Goal: Ask a question

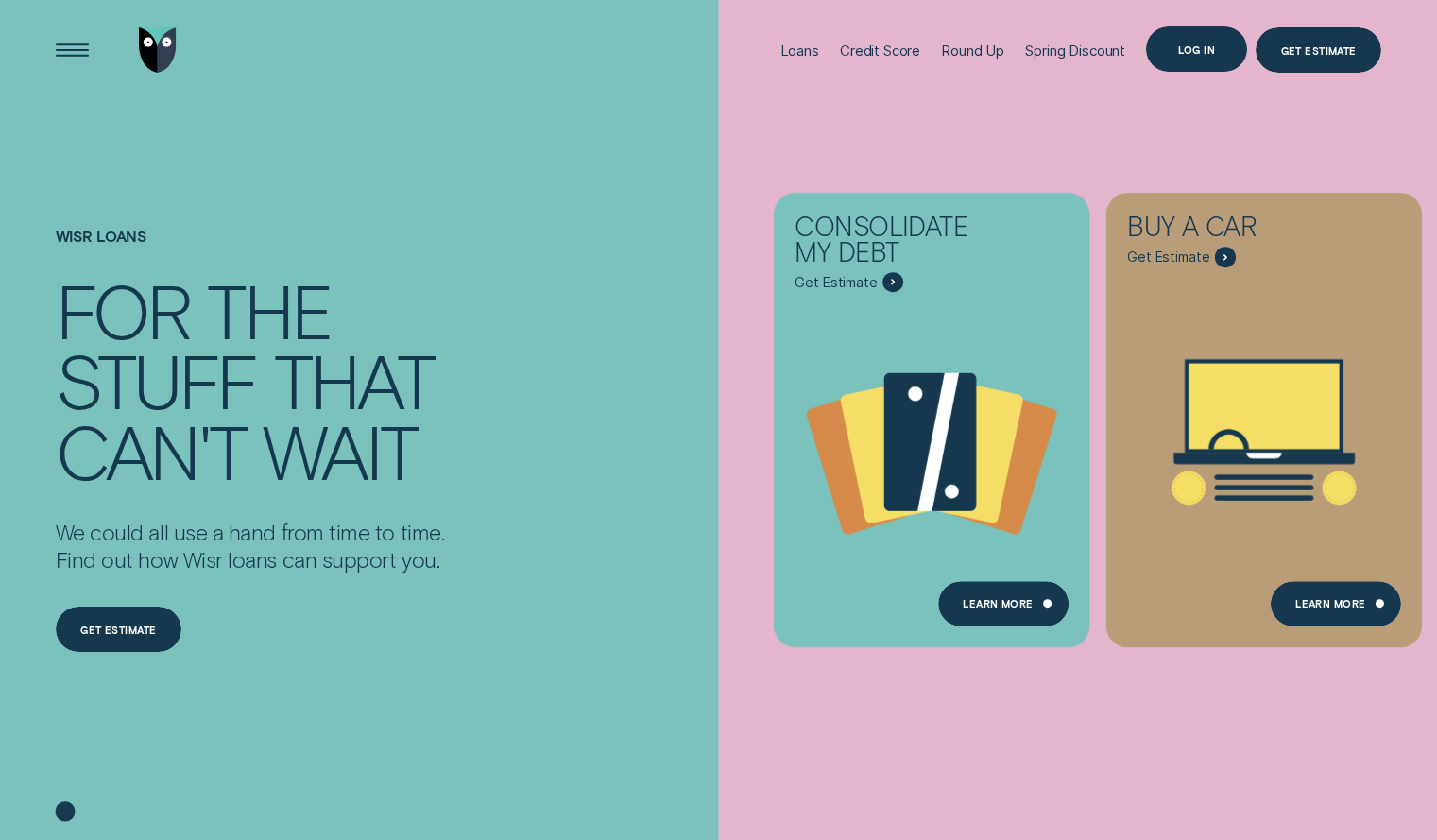
click at [1185, 56] on div "Log in" at bounding box center [1197, 49] width 101 height 46
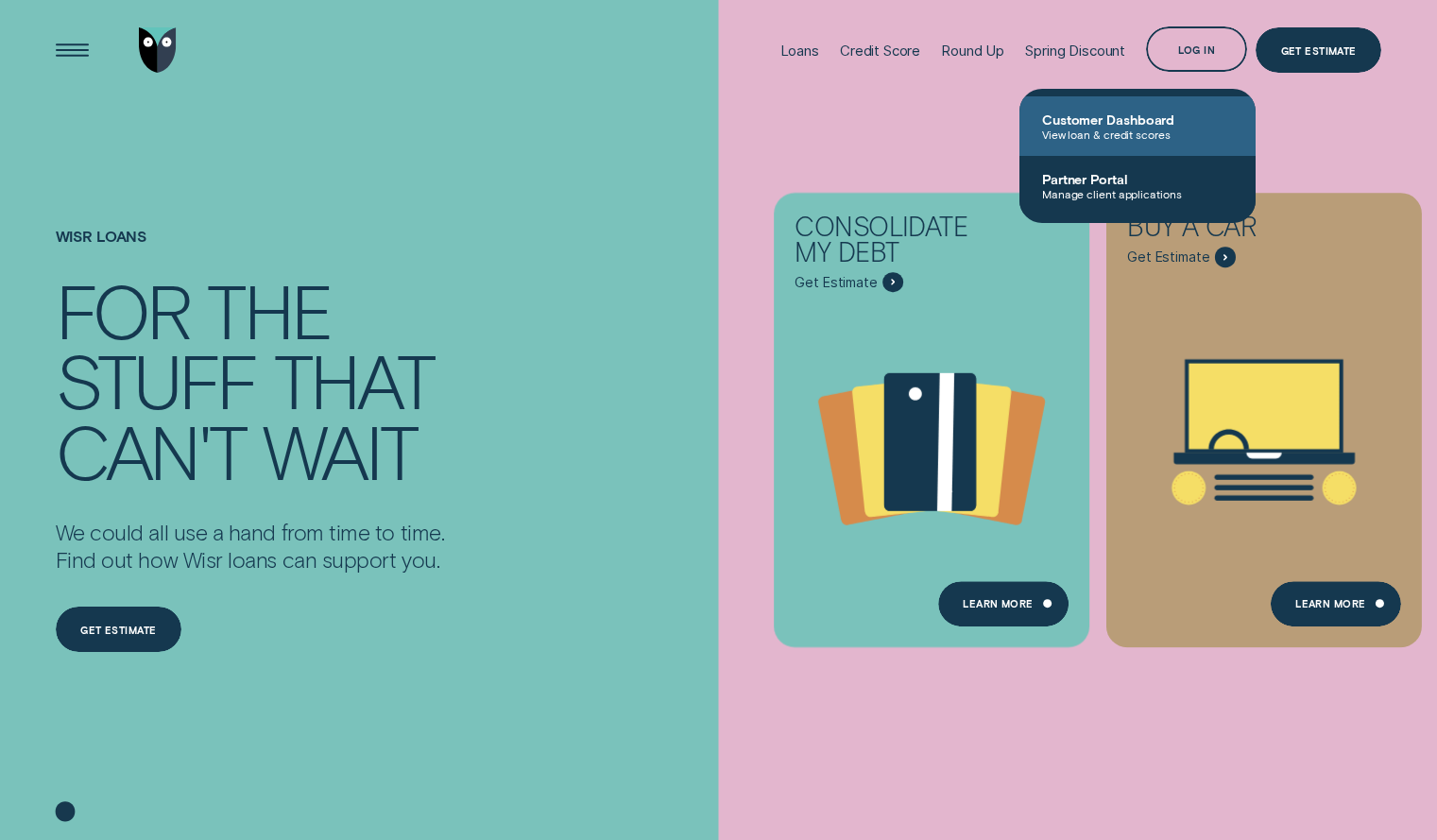
click at [1078, 125] on span "Customer Dashboard" at bounding box center [1138, 119] width 191 height 16
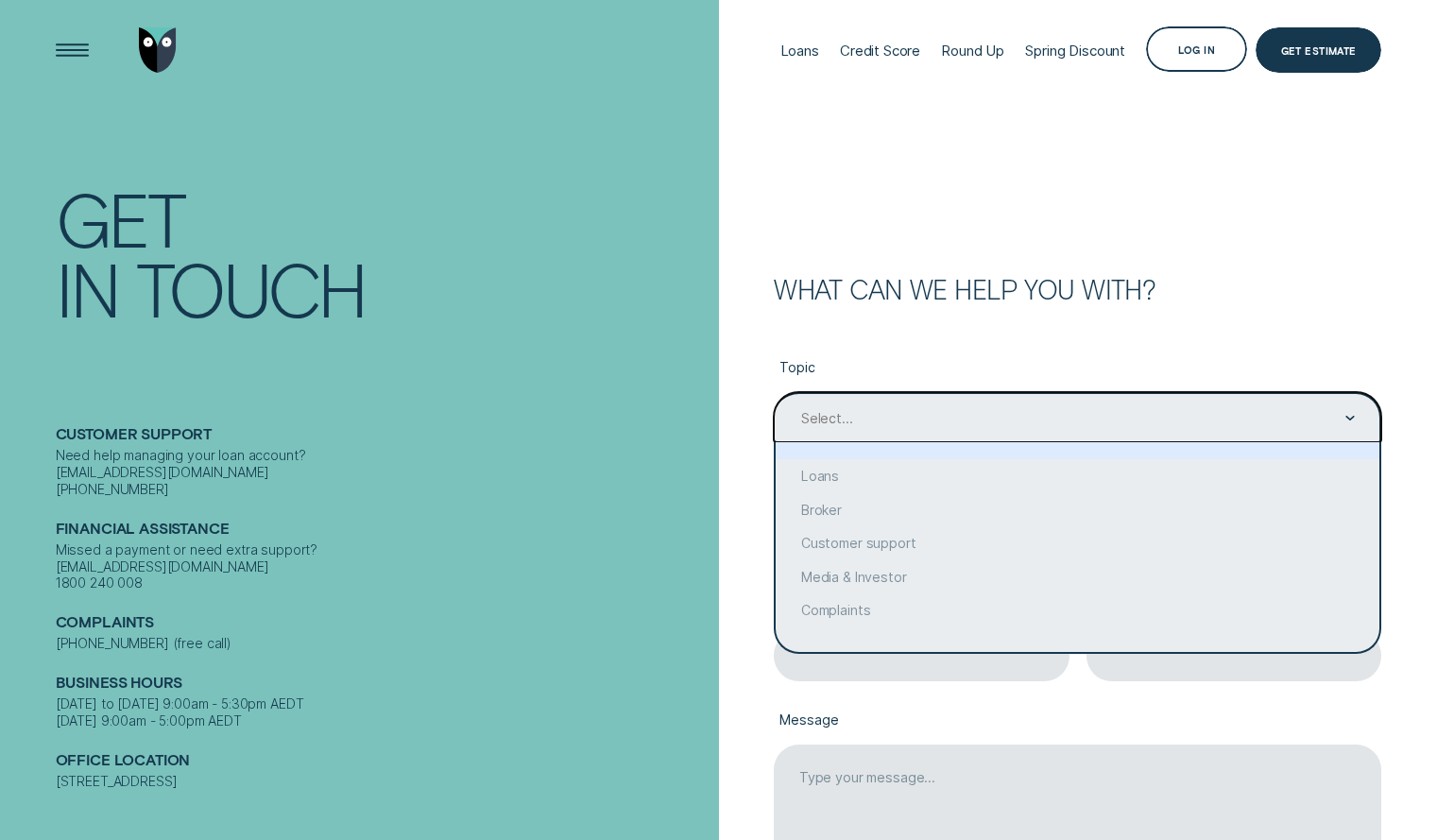
click at [874, 411] on div "Select..." at bounding box center [1077, 419] width 556 height 19
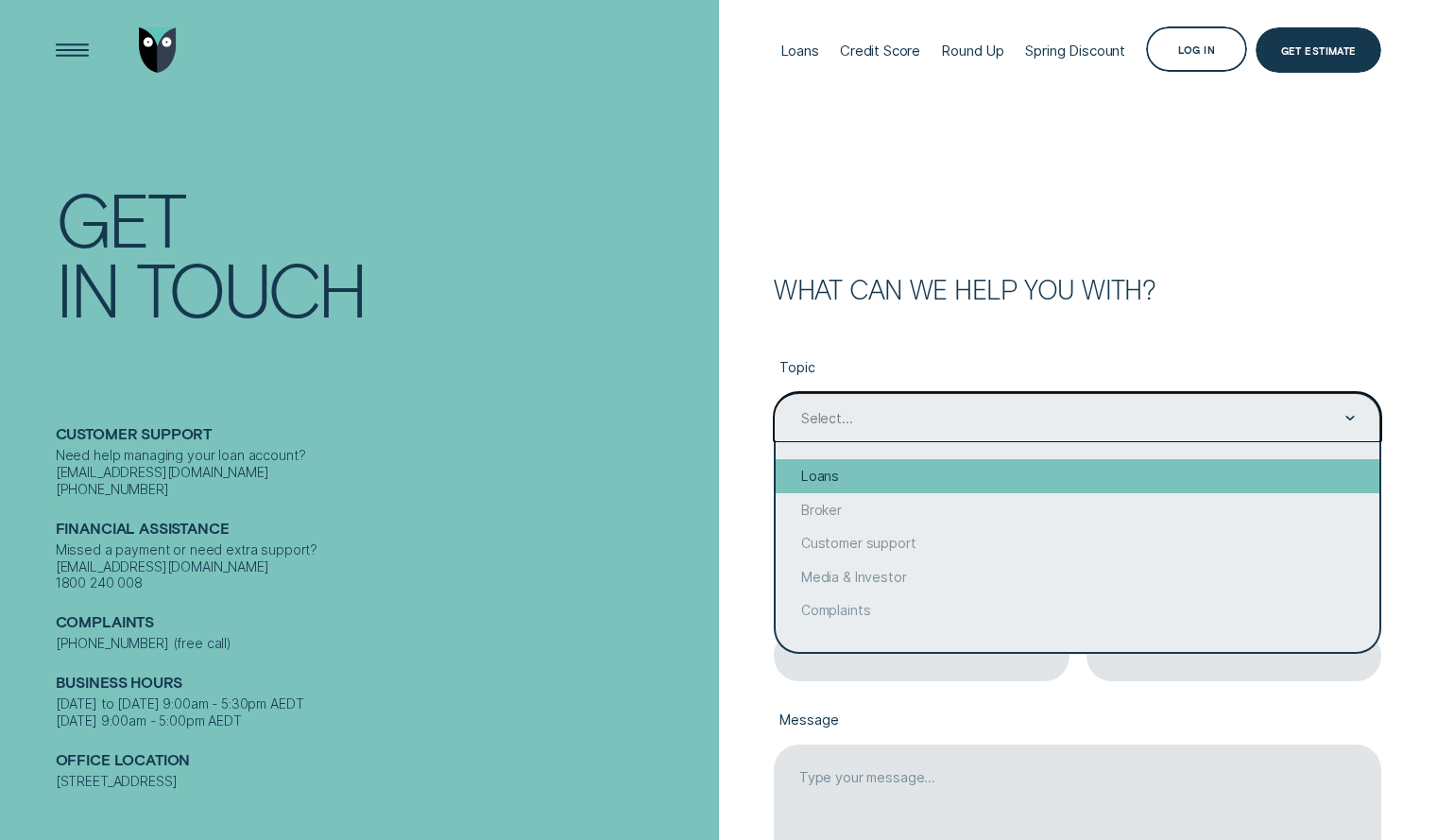
click at [840, 473] on div "Loans" at bounding box center [1077, 476] width 604 height 34
type input "Loans"
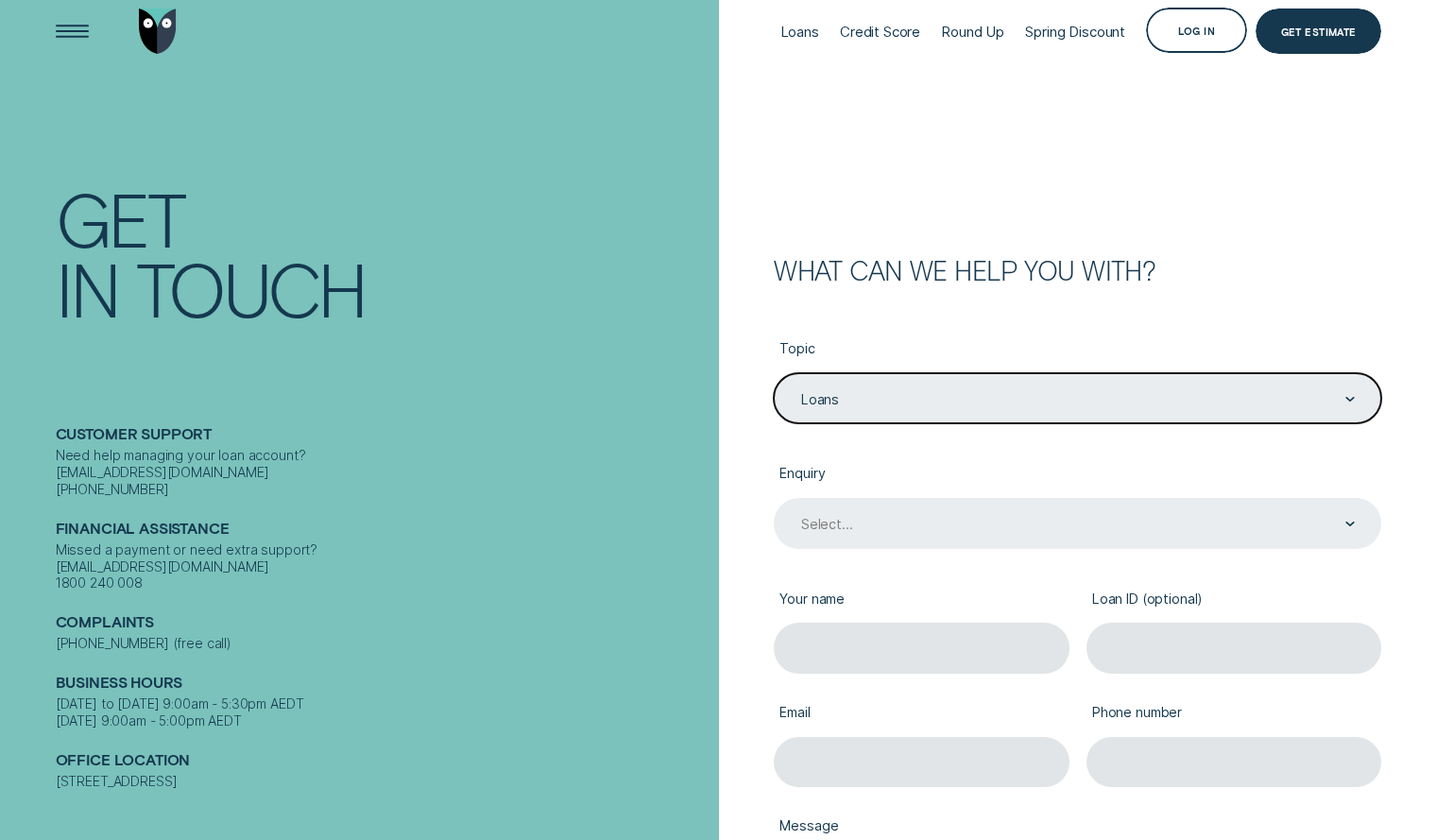
click at [889, 536] on div "Select..." at bounding box center [1077, 523] width 607 height 50
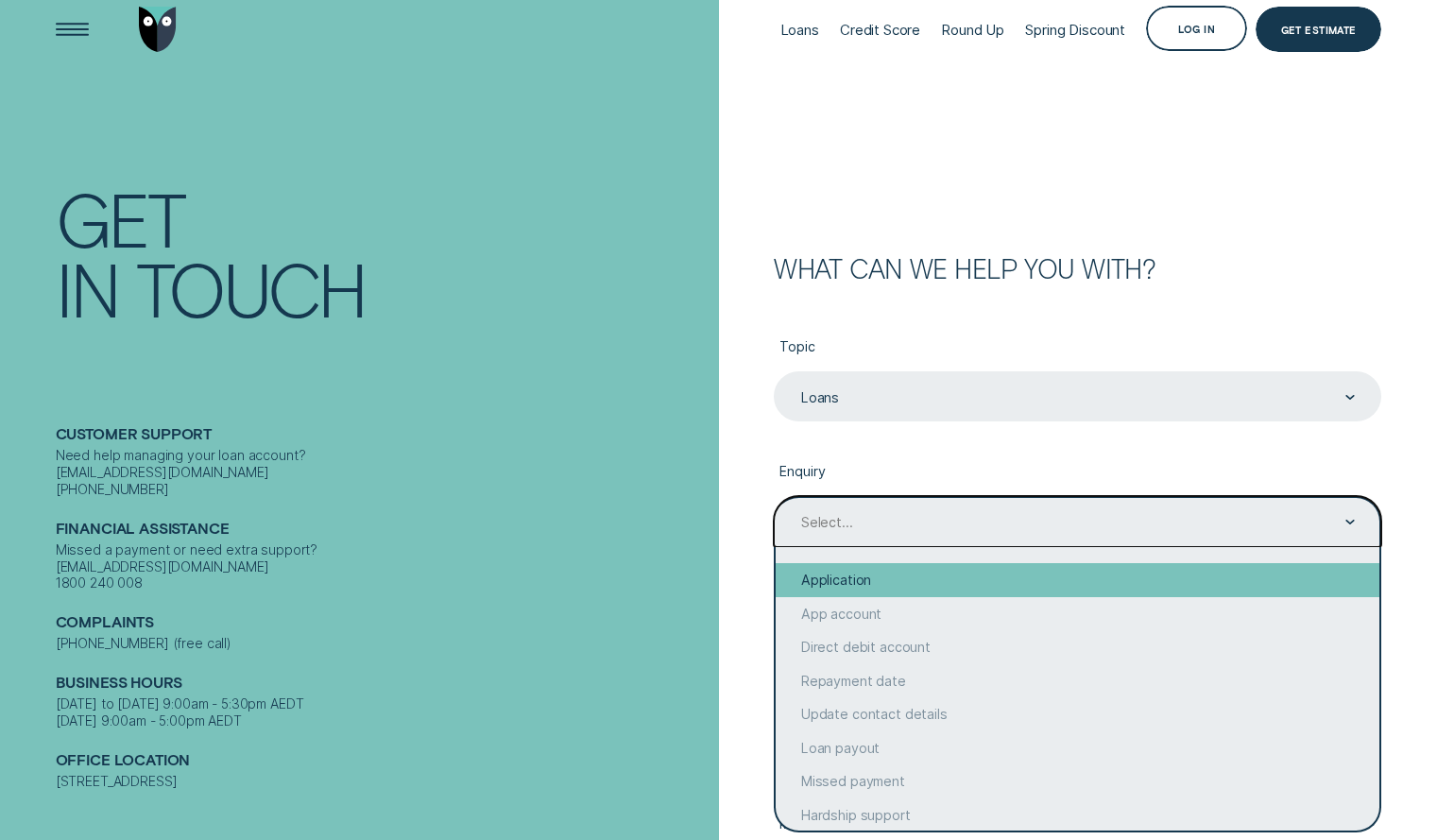
scroll to position [28, 0]
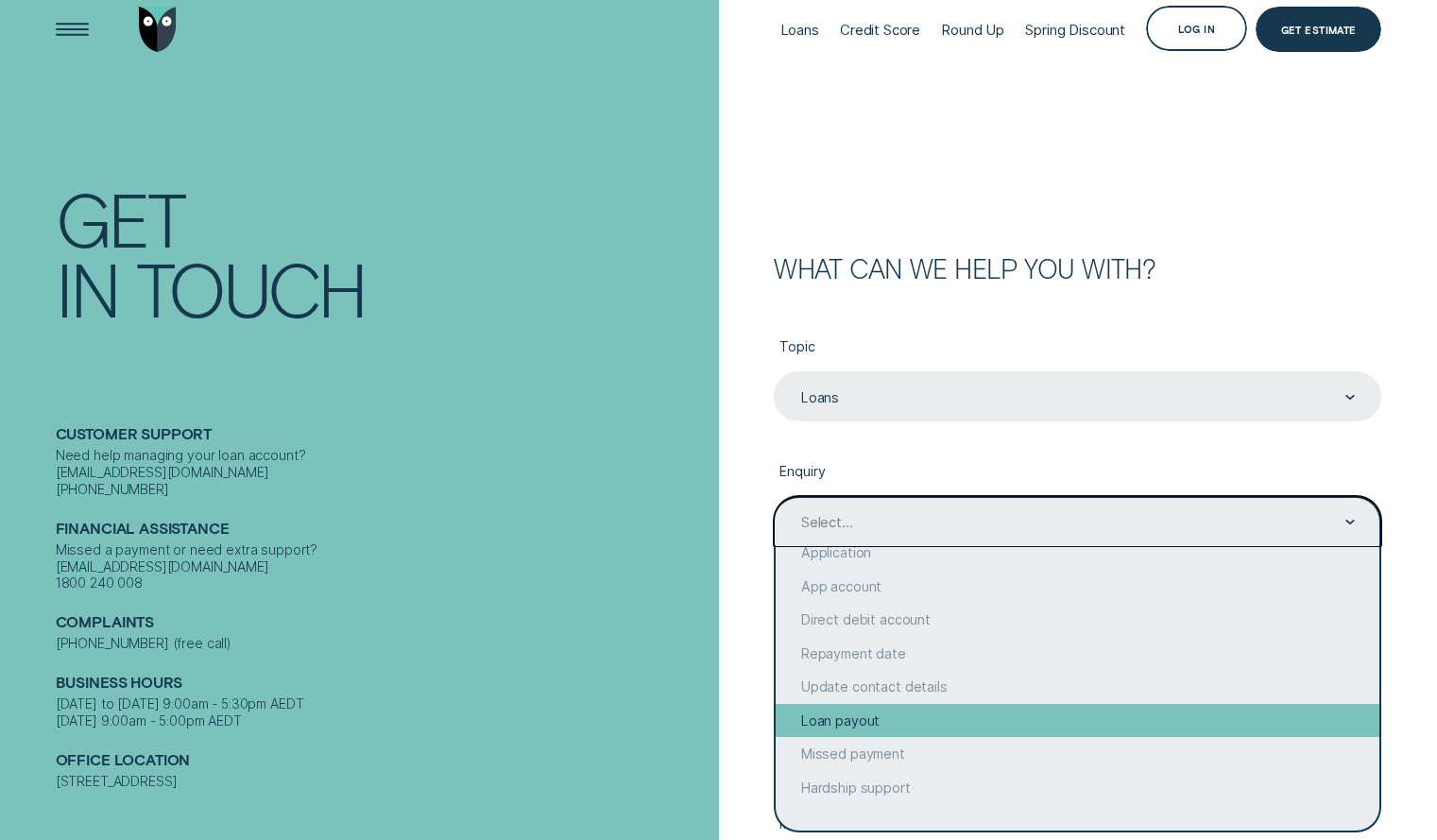
click at [798, 716] on div "Loan payout" at bounding box center [1077, 721] width 604 height 34
type input "Loan payout"
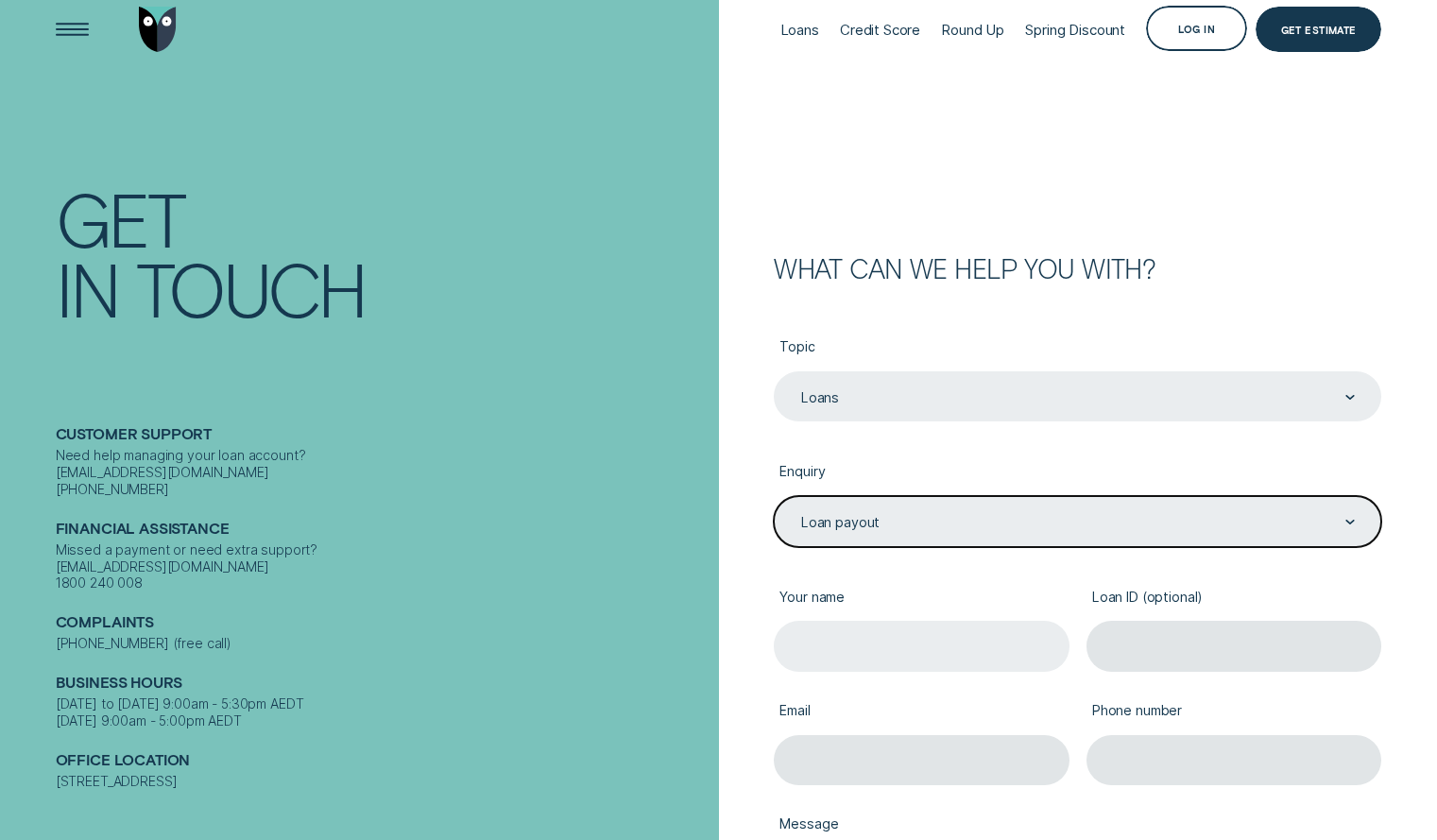
click at [846, 645] on input "Your name" at bounding box center [921, 645] width 296 height 50
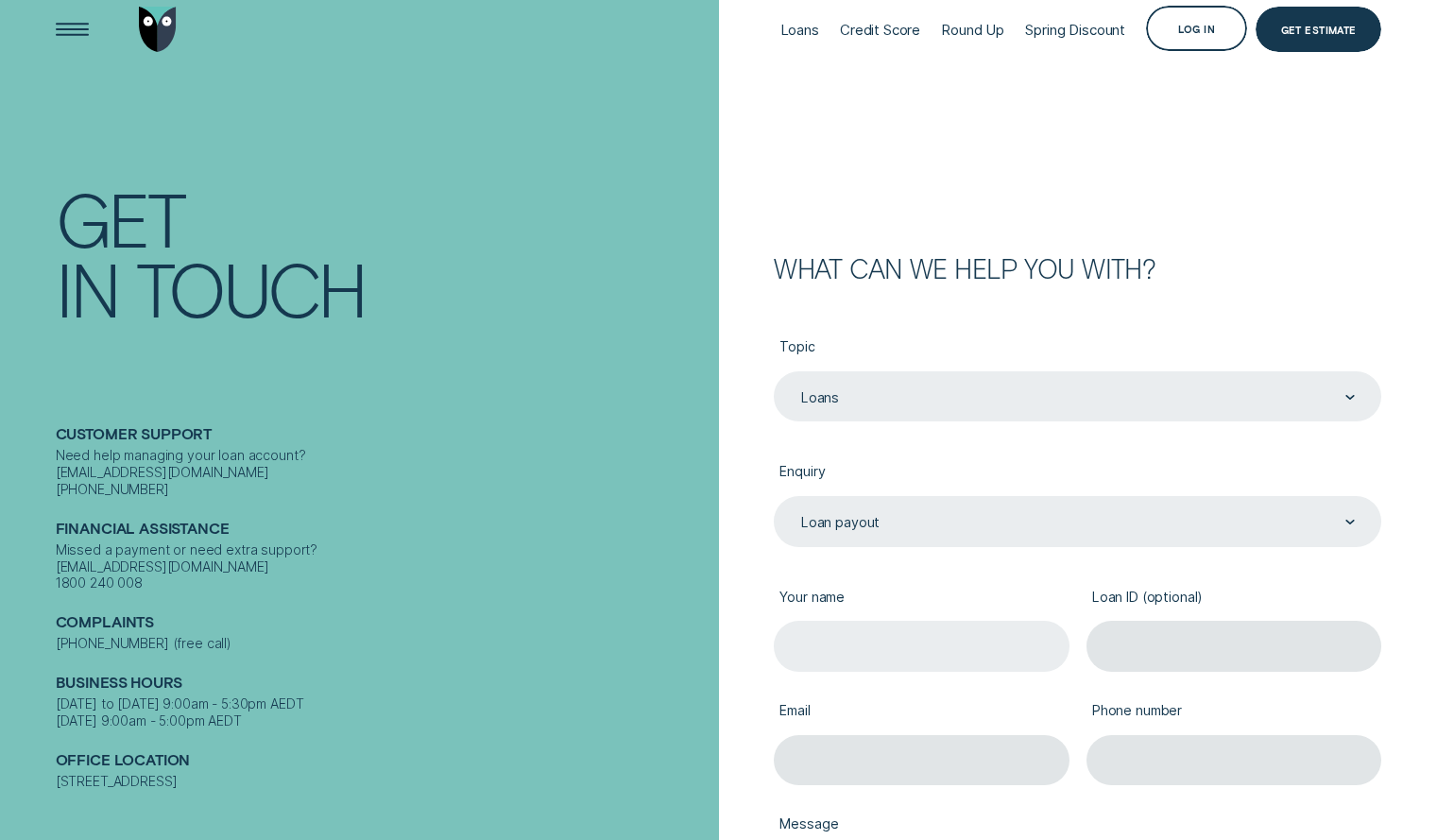
type input "[PERSON_NAME]"
type input "[EMAIL_ADDRESS][DOMAIN_NAME]"
type input "0447416274"
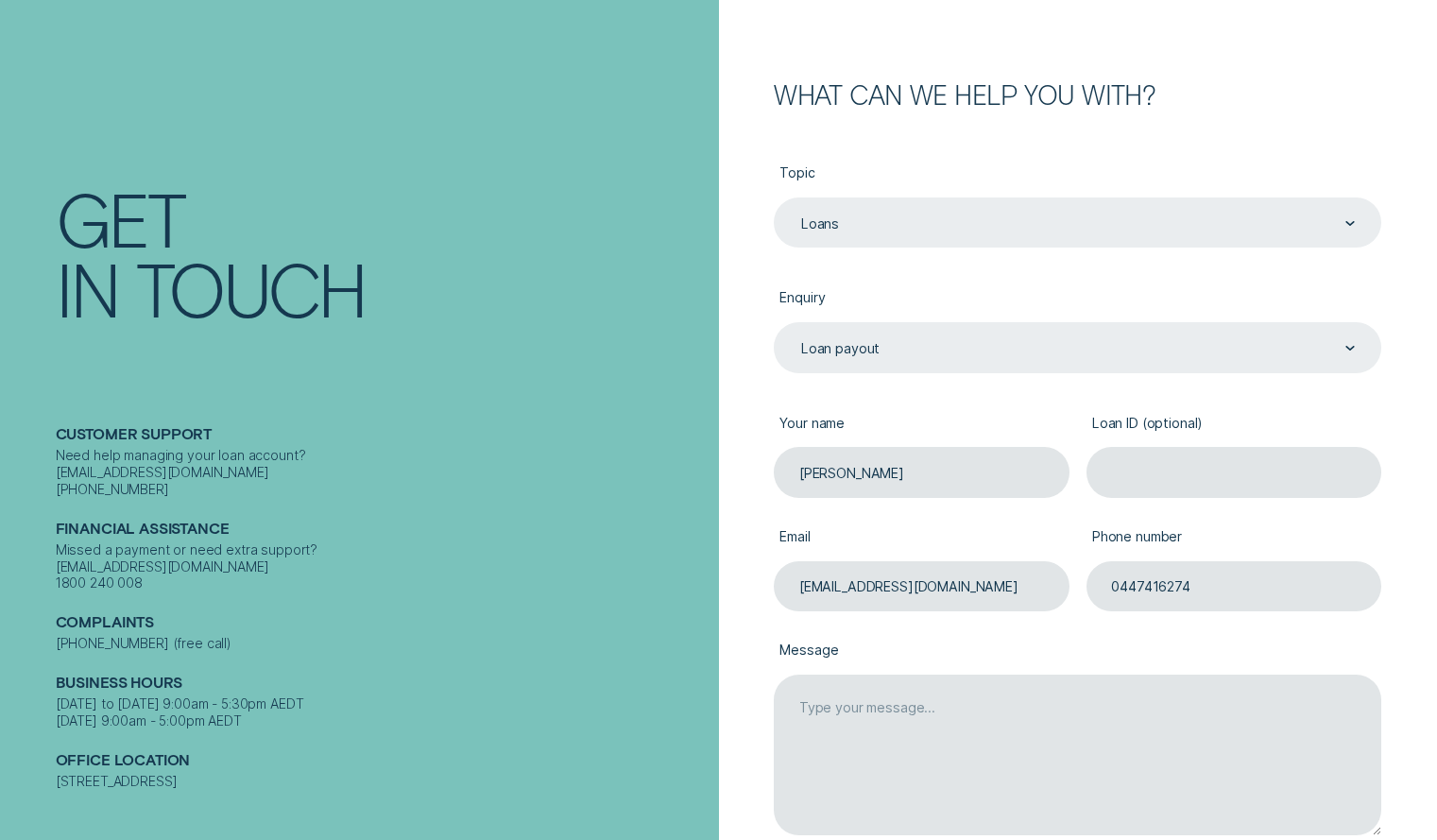
scroll to position [210, 0]
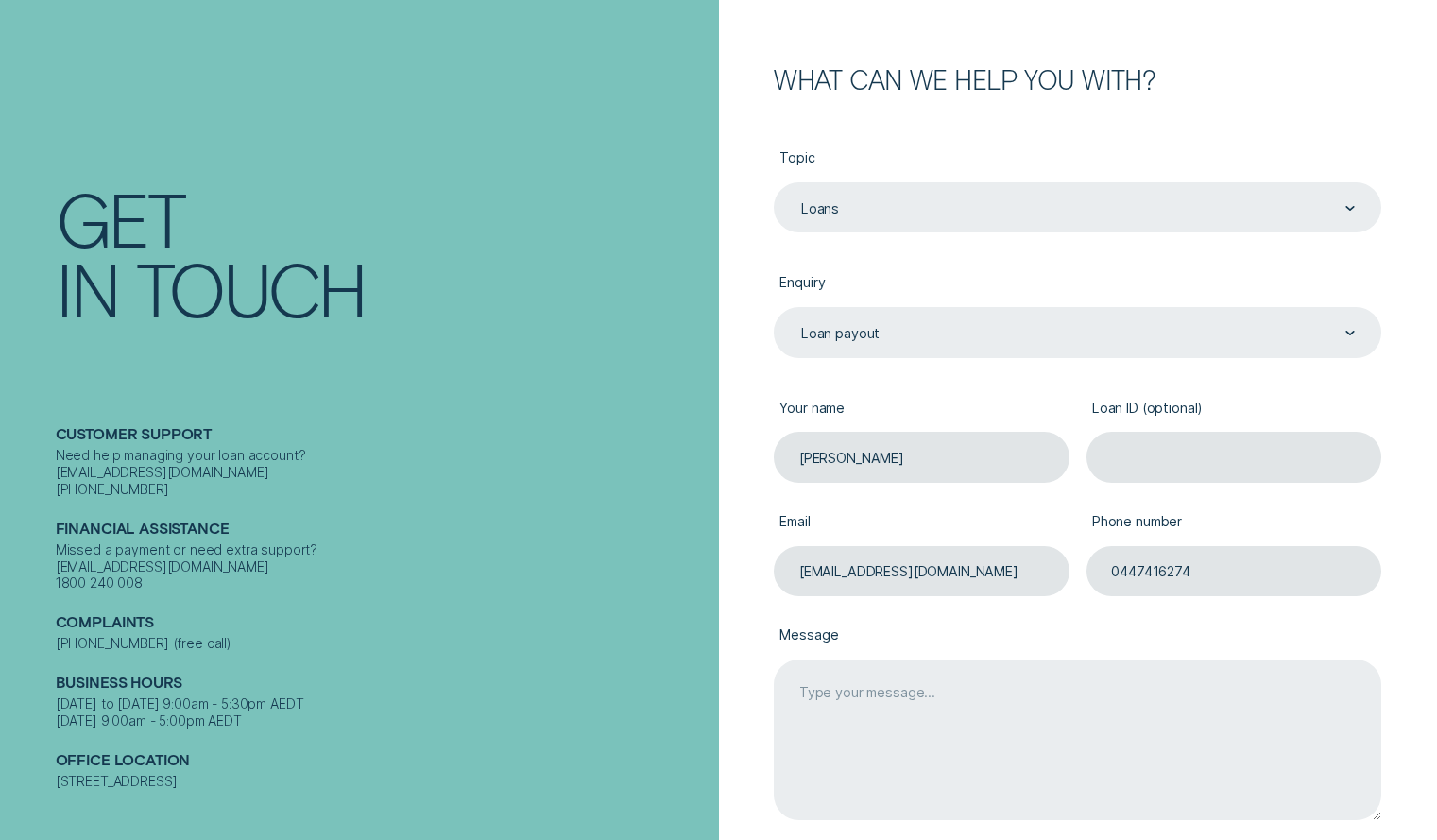
click at [825, 696] on textarea "Message" at bounding box center [1077, 740] width 607 height 162
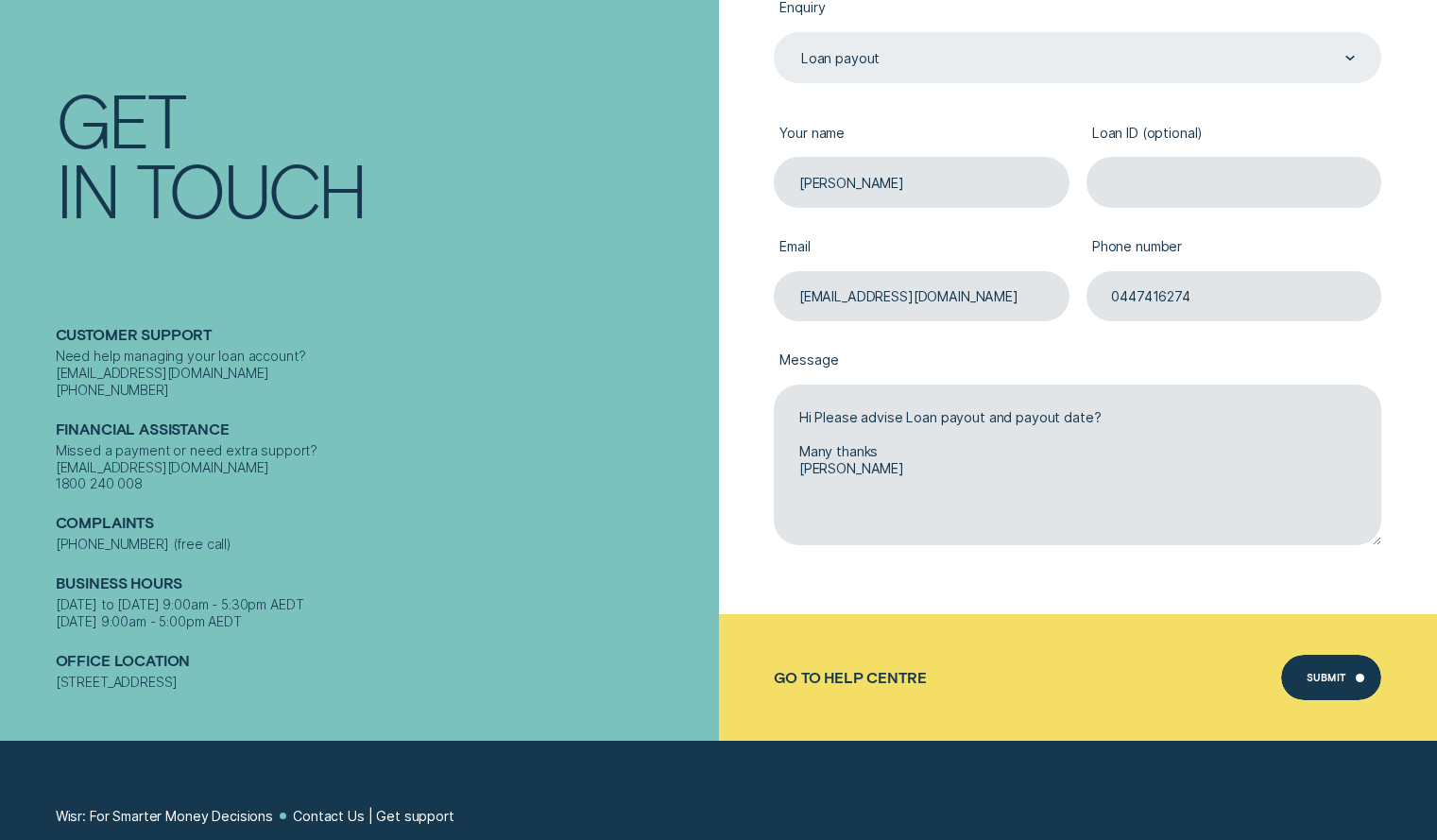
scroll to position [493, 0]
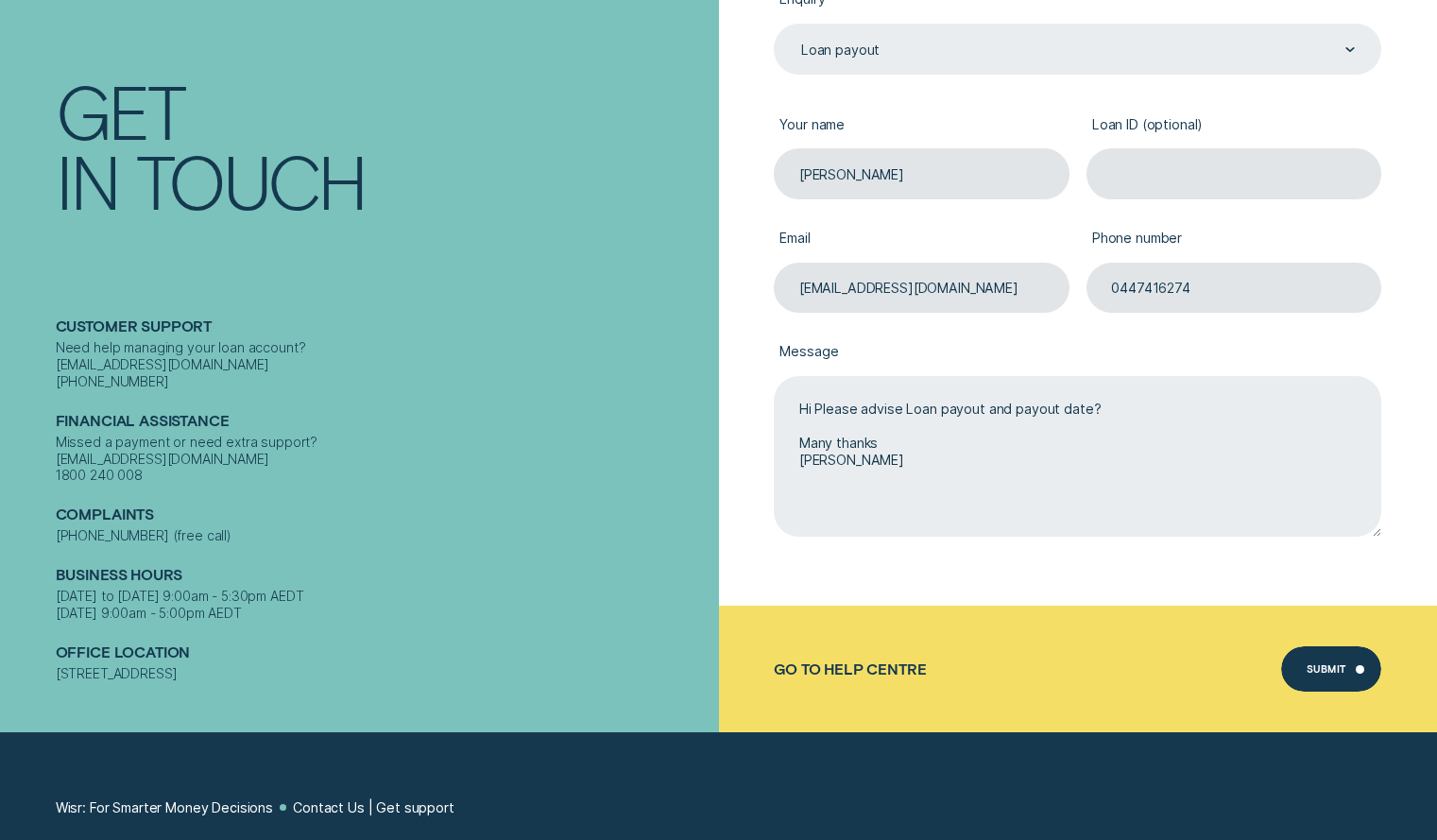
click at [1087, 409] on textarea "Hi Please advise Loan payout and payout date? Many thanks [PERSON_NAME]" at bounding box center [1077, 457] width 607 height 162
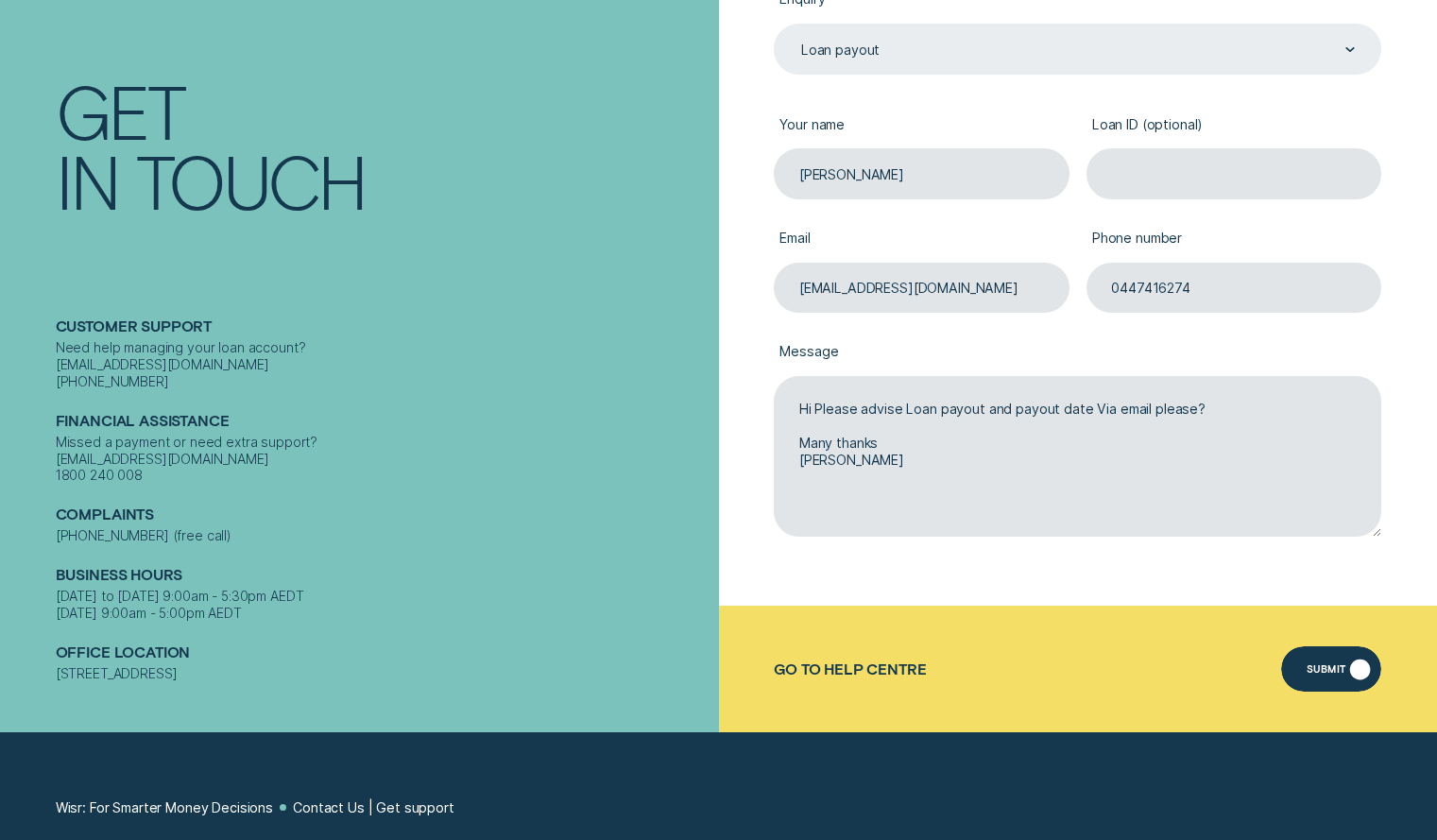
type textarea "Hi Please advise Loan payout and payout date Via email please? Many thanks [PER…"
click at [1330, 675] on div "Submit" at bounding box center [1327, 671] width 40 height 9
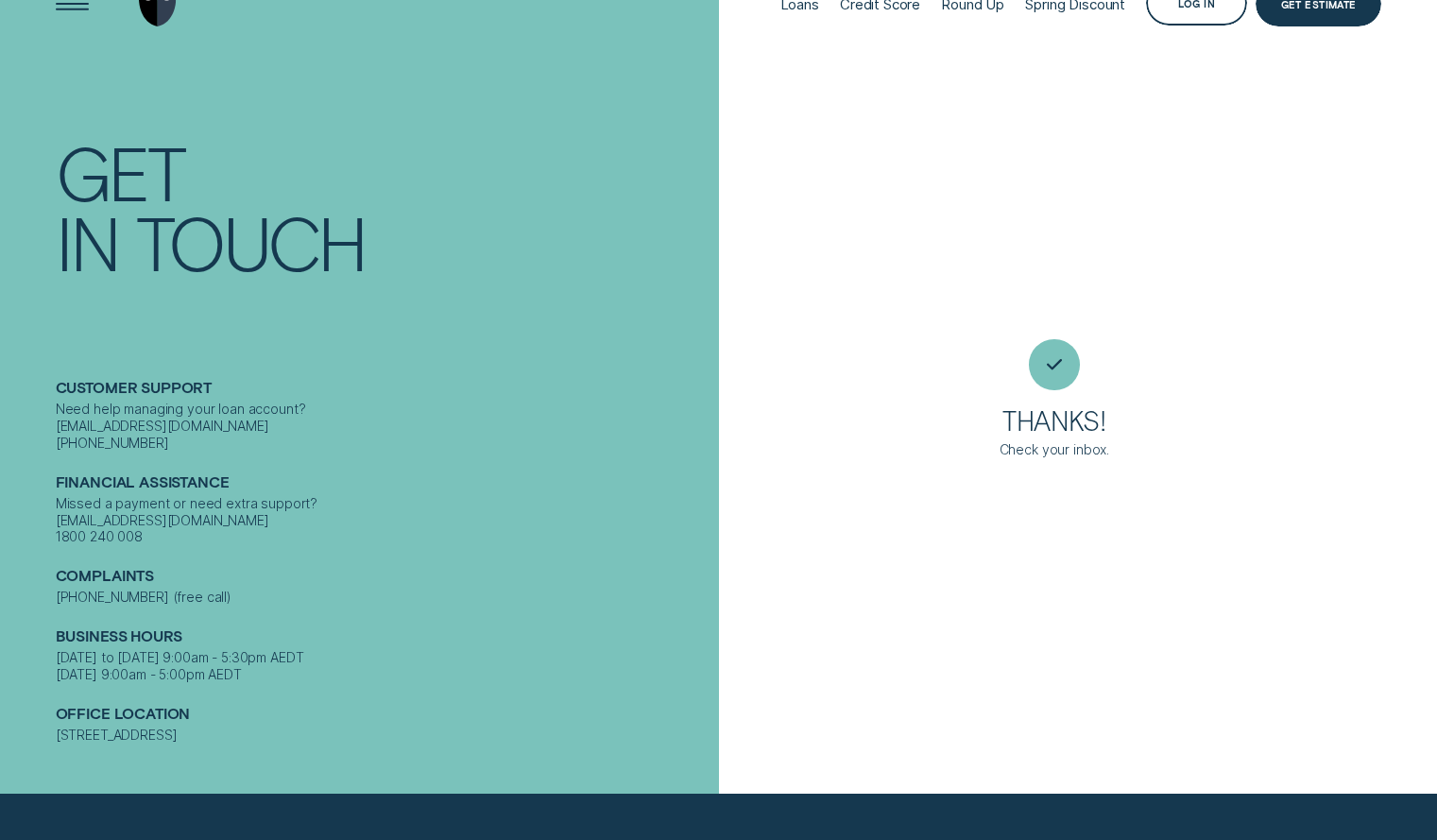
scroll to position [0, 0]
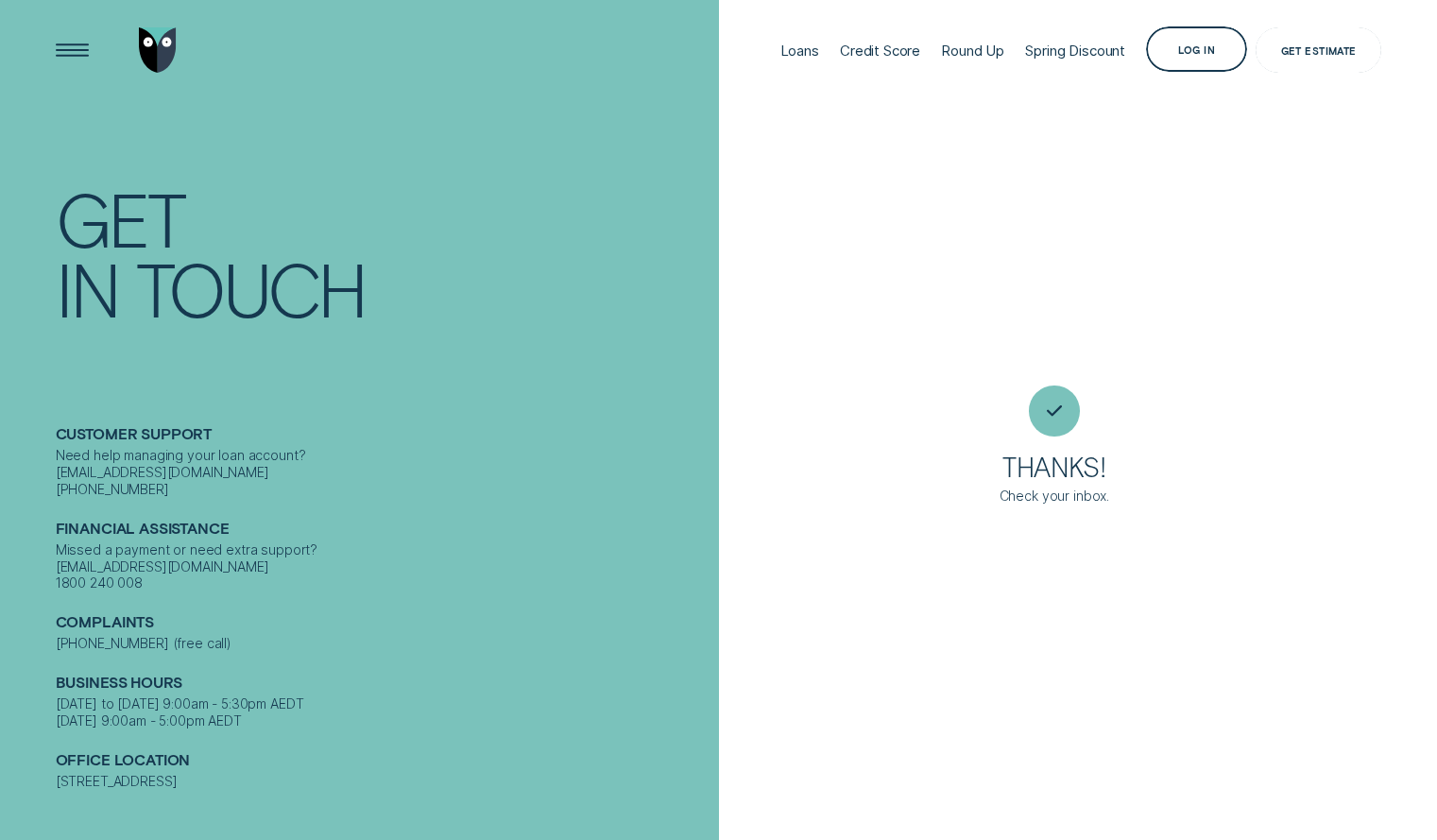
click at [1325, 52] on div "Get Estimate" at bounding box center [1319, 50] width 76 height 9
